Goal: Navigation & Orientation: Find specific page/section

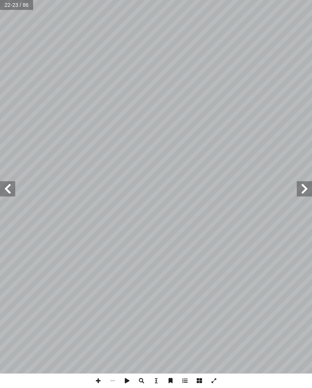
click at [307, 187] on span at bounding box center [304, 188] width 15 height 15
click at [301, 189] on span at bounding box center [304, 188] width 15 height 15
click at [302, 190] on span at bounding box center [304, 188] width 15 height 15
click at [302, 186] on span at bounding box center [304, 188] width 15 height 15
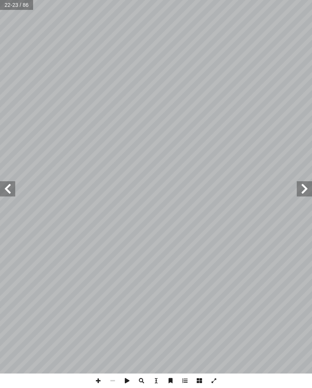
click at [305, 183] on span at bounding box center [304, 188] width 15 height 15
click at [307, 182] on span at bounding box center [304, 188] width 15 height 15
click at [311, 185] on span at bounding box center [304, 188] width 15 height 15
click at [8, 191] on span at bounding box center [7, 188] width 15 height 15
click at [298, 185] on span at bounding box center [304, 188] width 15 height 15
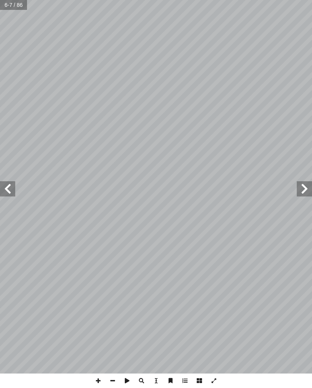
click at [8, 190] on span at bounding box center [7, 188] width 15 height 15
click at [303, 191] on span at bounding box center [304, 188] width 15 height 15
click at [0, 195] on span at bounding box center [7, 188] width 15 height 15
